Goal: Task Accomplishment & Management: Complete application form

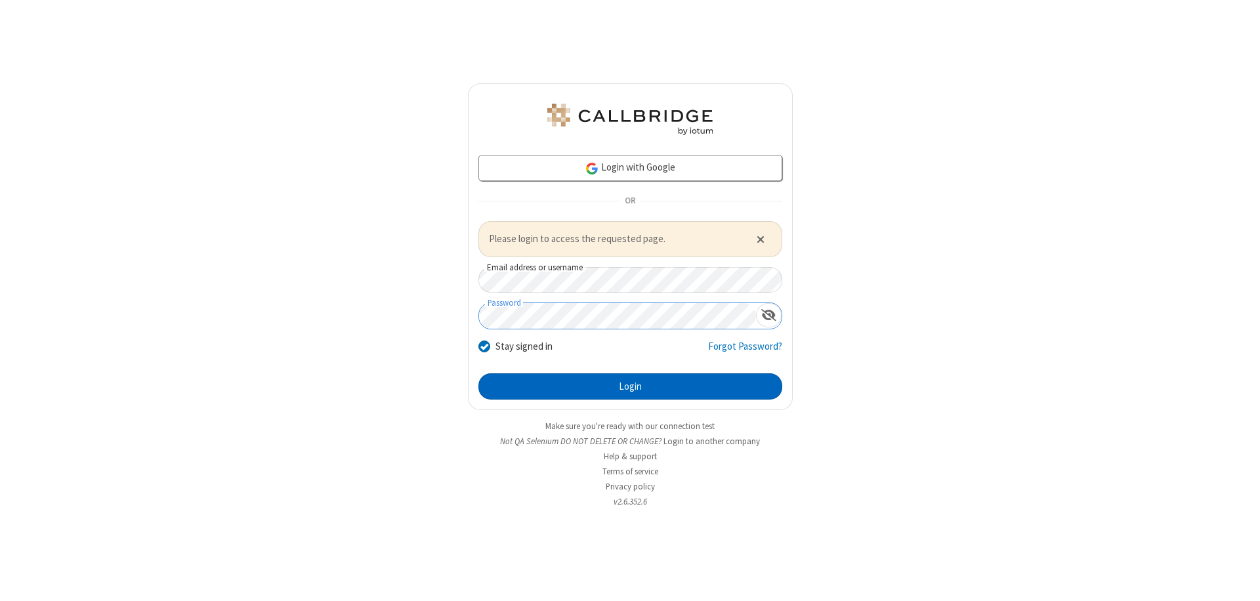
click at [630, 386] on button "Login" at bounding box center [631, 386] width 304 height 26
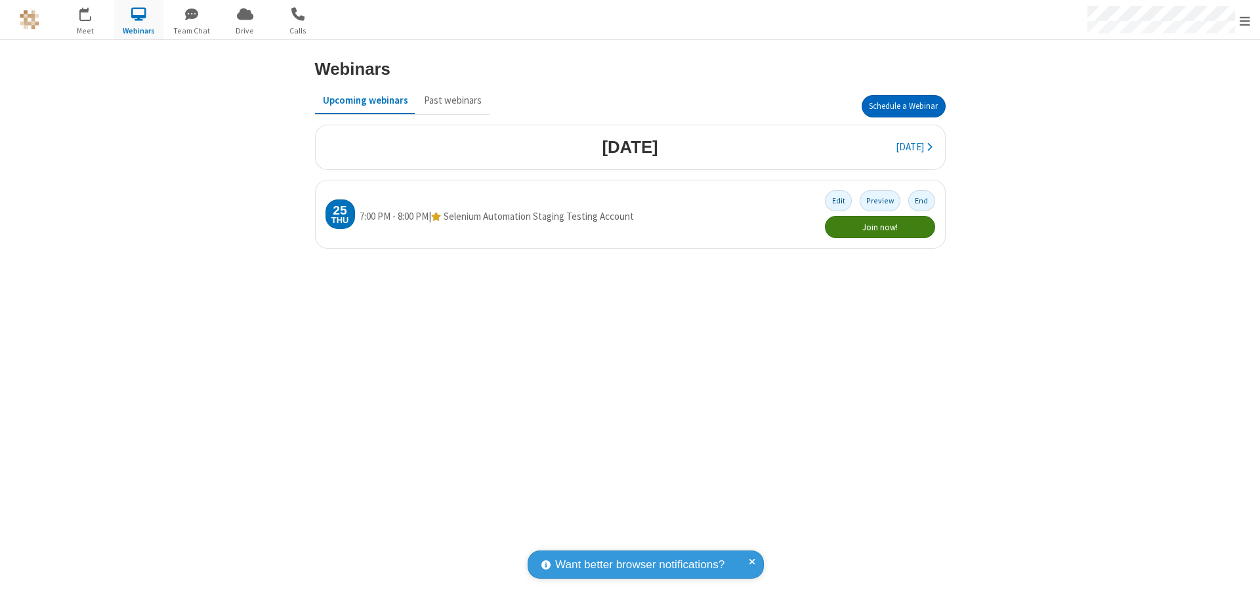
click at [903, 106] on button "Schedule a Webinar" at bounding box center [904, 106] width 84 height 22
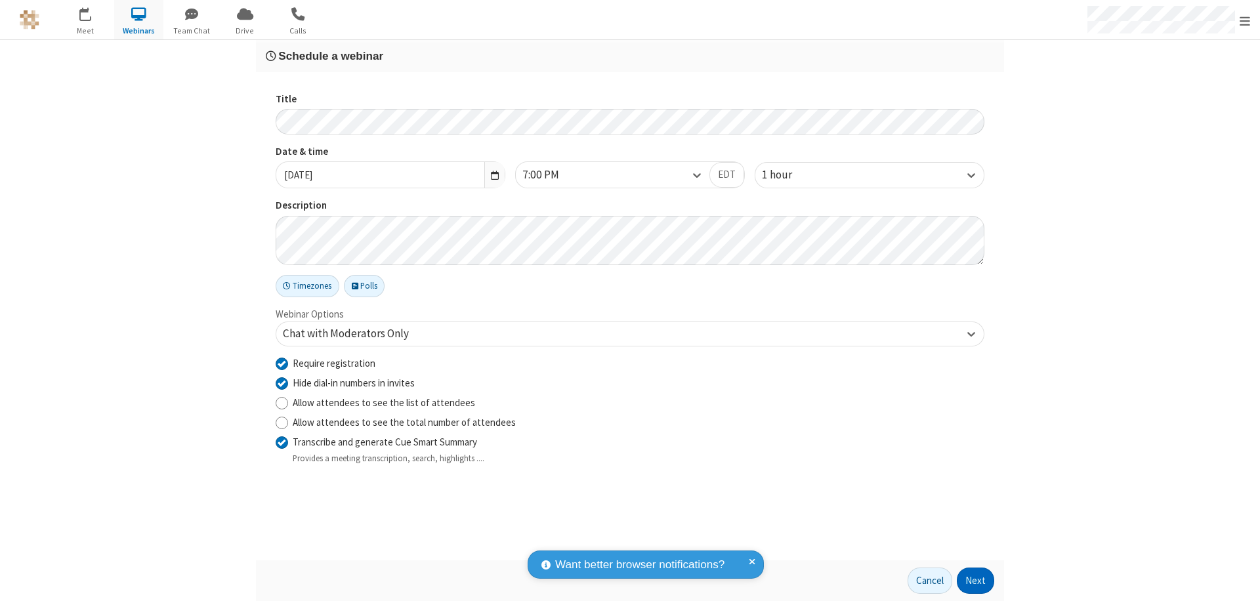
click at [976, 581] on button "Next" at bounding box center [975, 581] width 37 height 26
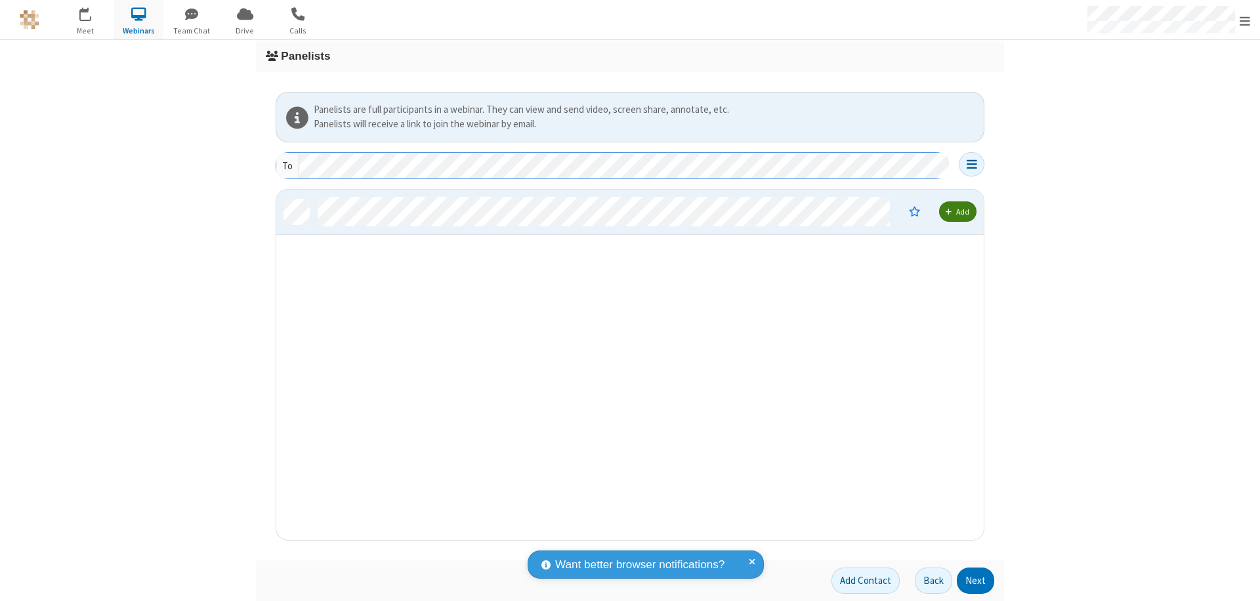
scroll to position [341, 698]
click at [976, 581] on button "Next" at bounding box center [975, 581] width 37 height 26
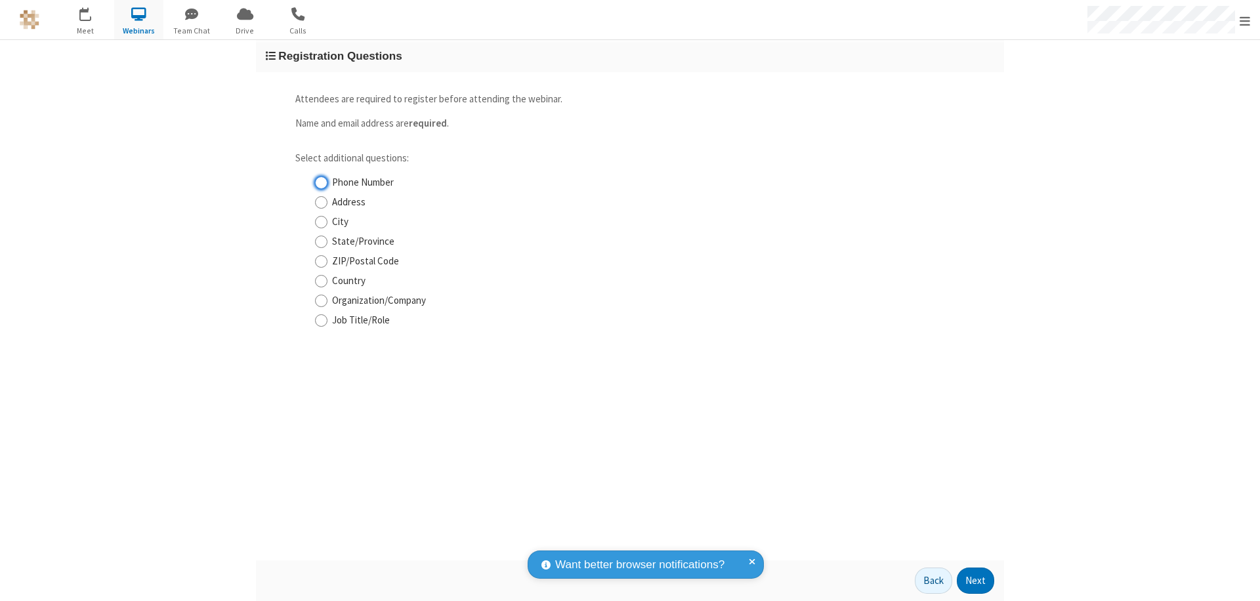
click at [321, 182] on input "Phone Number" at bounding box center [321, 183] width 12 height 14
checkbox input "true"
click at [976, 581] on button "Next" at bounding box center [975, 581] width 37 height 26
